Goal: Communication & Community: Answer question/provide support

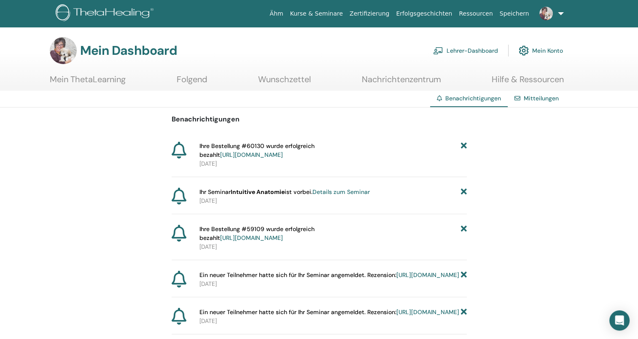
click at [542, 98] on link "Mitteilungen" at bounding box center [540, 98] width 35 height 8
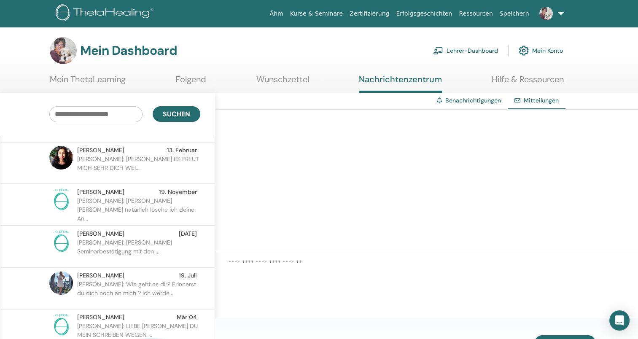
scroll to position [115, 0]
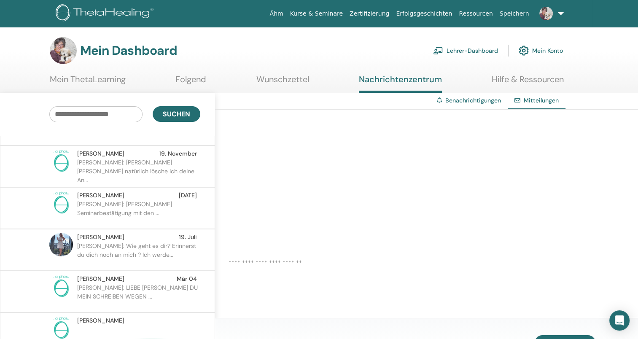
click at [149, 206] on p "Ursula: Liebe Monika Deine Seminarbestätigung mit den ..." at bounding box center [138, 212] width 122 height 25
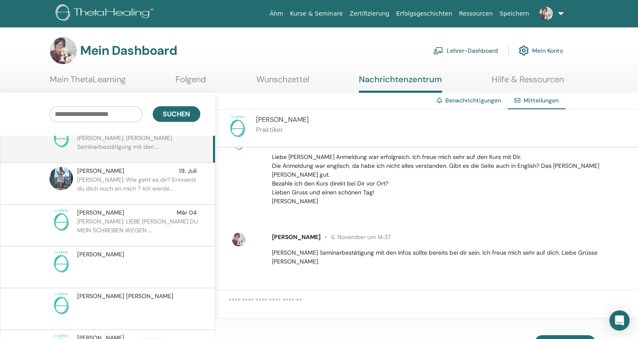
scroll to position [198, 0]
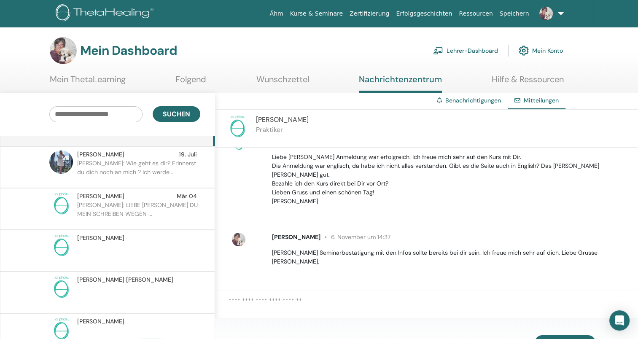
click at [145, 201] on p "Ursula: LIEBE GABRIELA HAST DU MEIN SCHREIBEN WEGEN ..." at bounding box center [138, 213] width 122 height 25
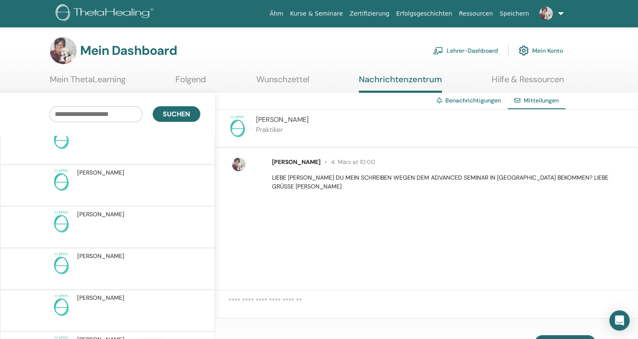
scroll to position [518, 0]
